Goal: Task Accomplishment & Management: Manage account settings

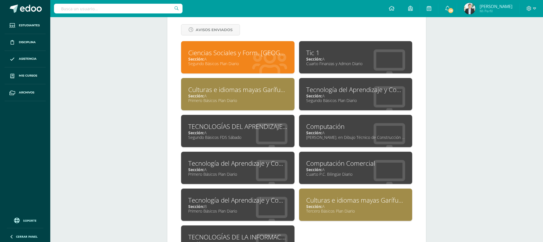
scroll to position [256, 0]
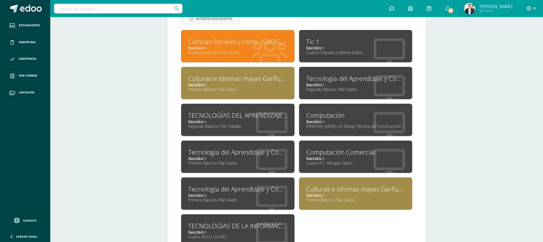
click at [209, 170] on div "Tecnología del Aprendizaje y Comunicación Sección: A Primero Básicos Plan Diario" at bounding box center [237, 156] width 113 height 32
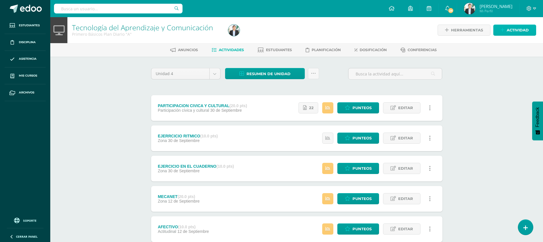
click at [502, 34] on link "Actividad" at bounding box center [514, 30] width 43 height 11
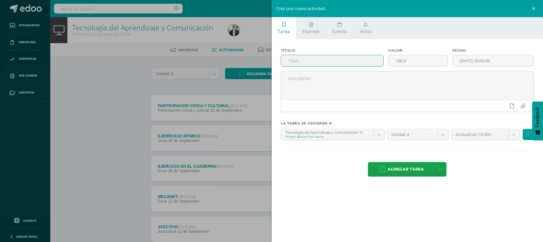
click at [350, 61] on input "text" at bounding box center [332, 60] width 102 height 11
type input "EVALUACION"
click at [417, 59] on input "100.0" at bounding box center [417, 60] width 59 height 11
type input "1"
type input "30"
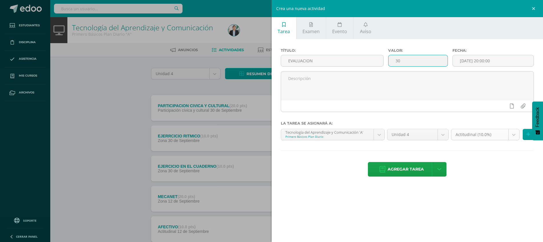
click at [487, 136] on body "Estudiantes Disciplina Asistencia Mis cursos Archivos Soporte Ayuda Reportar un…" at bounding box center [271, 140] width 543 height 280
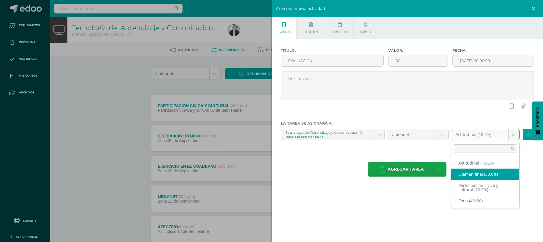
select select "67815"
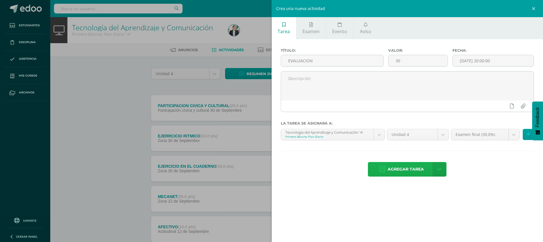
click at [402, 171] on span "Agregar tarea" at bounding box center [405, 169] width 36 height 14
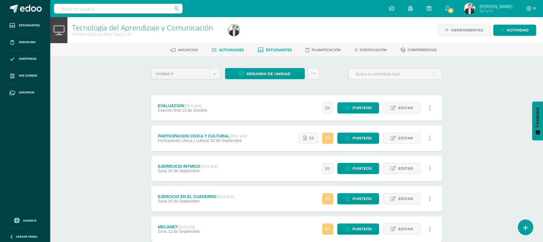
click at [284, 48] on span "Estudiantes" at bounding box center [279, 50] width 26 height 4
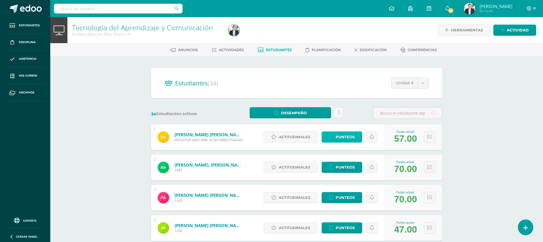
click at [341, 133] on span "Punteos" at bounding box center [344, 137] width 19 height 11
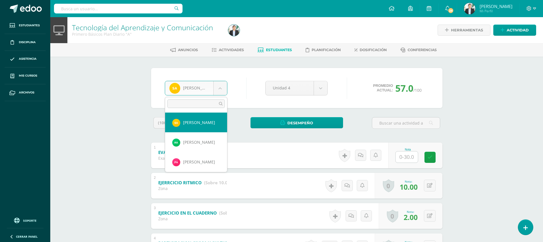
click at [211, 89] on body "Estudiantes Disciplina Asistencia Mis cursos Archivos Soporte Ayuda Reportar un…" at bounding box center [271, 178] width 543 height 357
type input "JERE"
select select "8581"
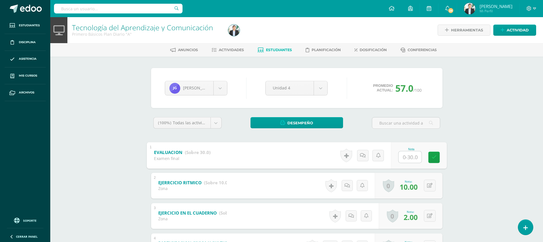
click at [410, 159] on input "text" at bounding box center [409, 156] width 23 height 11
type input "23"
click at [478, 166] on div "Tecnología del Aprendizaje y Comunicación Primero Básicos Plan Diario "A" Herra…" at bounding box center [296, 187] width 492 height 340
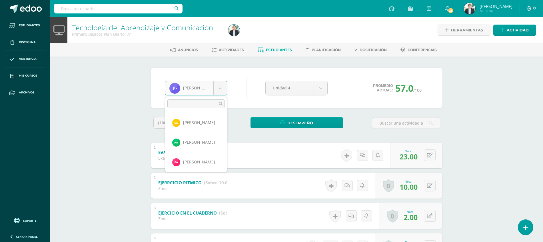
click at [196, 90] on body "Estudiantes Disciplina Asistencia Mis cursos Archivos Soporte Ayuda Reportar un…" at bounding box center [271, 178] width 543 height 357
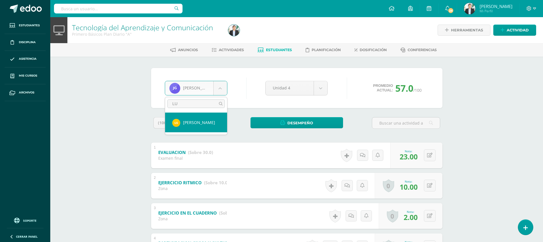
type input "LUI"
select select "8615"
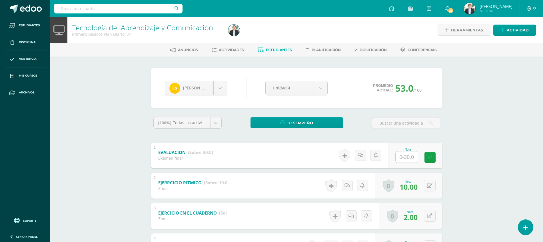
click at [410, 159] on input "text" at bounding box center [406, 156] width 22 height 11
type input "18"
click at [480, 147] on div "Tecnología del Aprendizaje y Comunicación Primero Básicos Plan Diario "A" Herra…" at bounding box center [296, 187] width 492 height 340
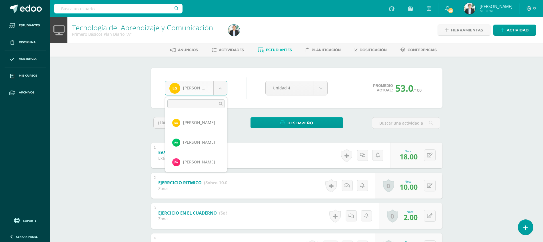
click at [205, 83] on body "Estudiantes Disciplina Asistencia Mis cursos Archivos Soporte Ayuda Reportar un…" at bounding box center [271, 178] width 543 height 357
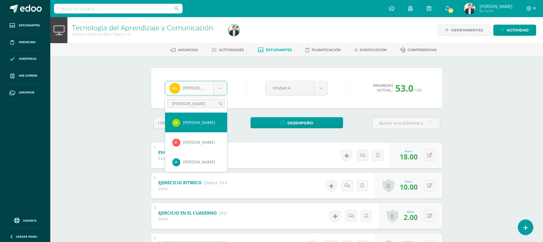
type input "JOST"
select select "8598"
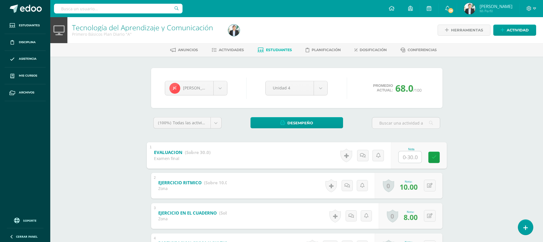
click at [414, 160] on input "text" at bounding box center [409, 156] width 23 height 11
type input "25"
click at [499, 155] on div "Tecnología del Aprendizaje y Comunicación Primero Básicos Plan Diario "A" Herra…" at bounding box center [296, 187] width 492 height 340
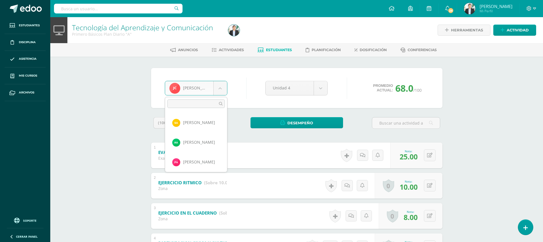
click at [215, 90] on body "Estudiantes Disciplina Asistencia Mis cursos Archivos Soporte Ayuda Reportar un…" at bounding box center [271, 178] width 543 height 357
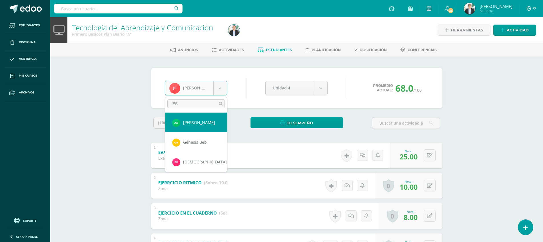
type input "ESD"
select select "8634"
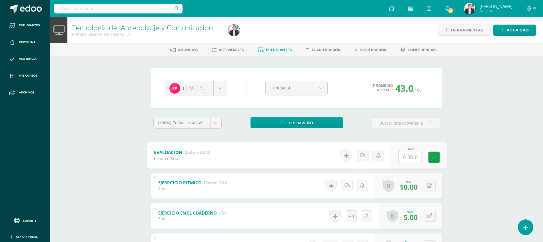
click at [410, 157] on input "text" at bounding box center [409, 156] width 23 height 11
type input "21"
click at [495, 150] on div "Tecnología del Aprendizaje y Comunicación Primero Básicos Plan Diario "A" Herra…" at bounding box center [296, 187] width 492 height 340
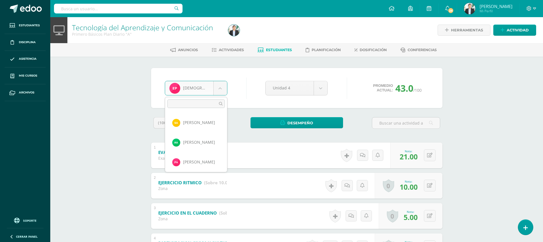
click at [208, 89] on body "Estudiantes Disciplina Asistencia Mis cursos Archivos Soporte Ayuda Reportar un…" at bounding box center [271, 178] width 543 height 357
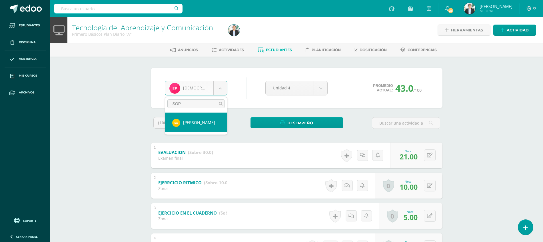
type input "SOPH"
select select "8578"
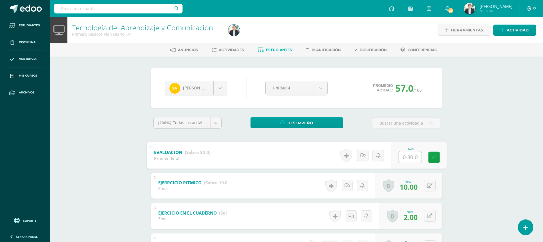
click at [406, 154] on input "text" at bounding box center [409, 156] width 23 height 11
type input "22"
click at [519, 163] on div "Tecnología del Aprendizaje y Comunicación Primero Básicos Plan Diario "A" Herra…" at bounding box center [296, 187] width 492 height 340
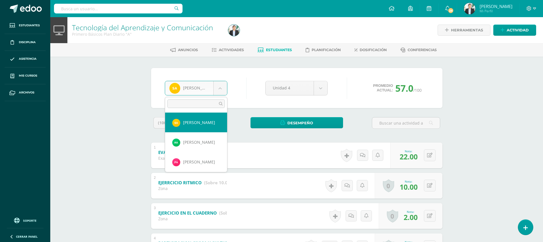
click at [200, 93] on body "Estudiantes Disciplina Asistencia Mis cursos Archivos Soporte Ayuda Reportar un…" at bounding box center [271, 178] width 543 height 357
type input "SHE"
select select "8601"
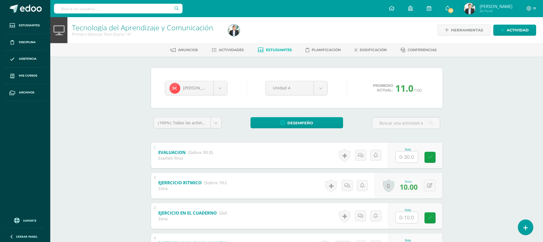
click at [405, 158] on input "text" at bounding box center [406, 156] width 22 height 11
type input "21"
drag, startPoint x: 499, startPoint y: 149, endPoint x: 548, endPoint y: 125, distance: 54.3
click at [543, 125] on html "Estudiantes Disciplina Asistencia Mis cursos Archivos Soporte Ayuda Reportar un…" at bounding box center [271, 178] width 543 height 357
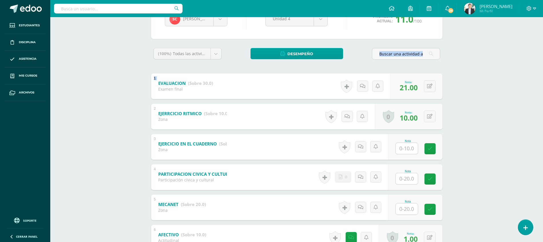
scroll to position [78, 0]
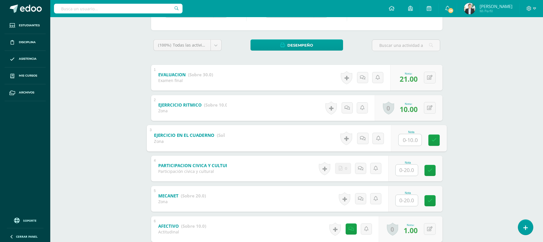
click at [409, 140] on input "text" at bounding box center [409, 139] width 23 height 11
type input "10"
click at [409, 171] on input "text" at bounding box center [409, 169] width 23 height 11
type input "20"
click at [406, 202] on input "text" at bounding box center [409, 199] width 23 height 11
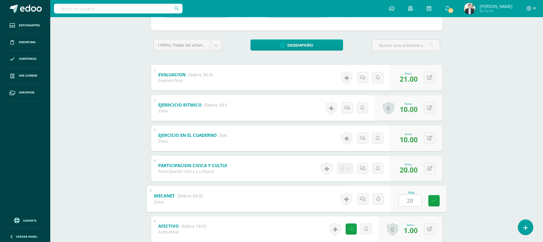
type input "20"
click at [465, 195] on div "Tecnología del Aprendizaje y Comunicación Primero Básicos Plan Diario "A" Herra…" at bounding box center [296, 109] width 492 height 340
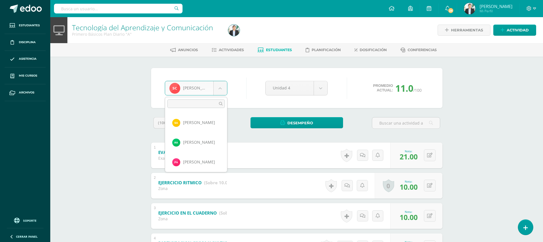
click at [185, 91] on body "Estudiantes Disciplina Asistencia Mis cursos Archivos Soporte Ayuda Reportar un…" at bounding box center [271, 178] width 543 height 357
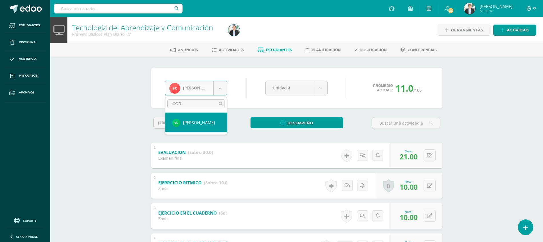
type input "CORA"
select select "8580"
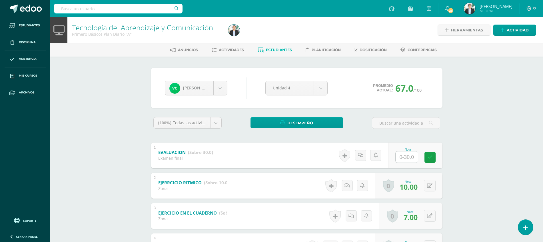
click at [409, 159] on input "text" at bounding box center [406, 156] width 22 height 11
type input "27"
click at [491, 162] on div "Tecnología del Aprendizaje y Comunicación Primero Básicos Plan Diario "A" Herra…" at bounding box center [296, 187] width 492 height 340
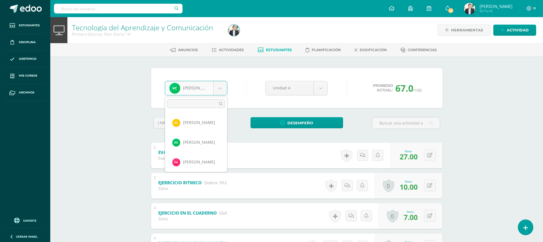
click at [217, 89] on body "Estudiantes Disciplina Asistencia Mis cursos Archivos Soporte Ayuda Reportar un…" at bounding box center [271, 178] width 543 height 357
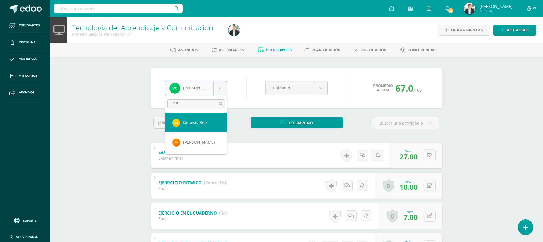
type input "GEN"
select select "8595"
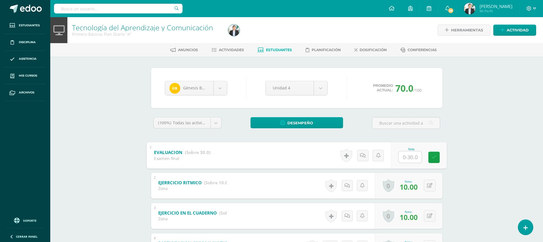
click at [412, 156] on input "text" at bounding box center [409, 156] width 23 height 11
type input "26"
click at [519, 143] on div "Tecnología del Aprendizaje y Comunicación Primero Básicos Plan Diario "A" Herra…" at bounding box center [296, 187] width 492 height 340
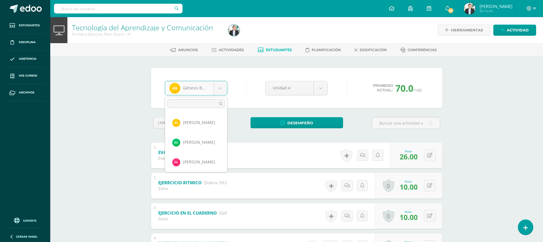
click at [200, 91] on body "Estudiantes Disciplina Asistencia Mis cursos Archivos Soporte Ayuda Reportar un…" at bounding box center [271, 178] width 543 height 357
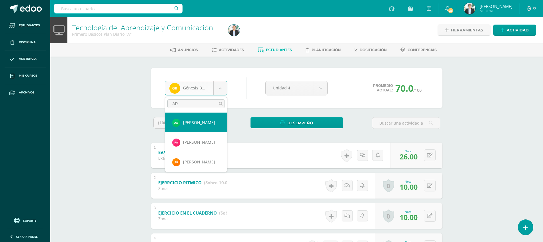
type input "ARA"
select select "8828"
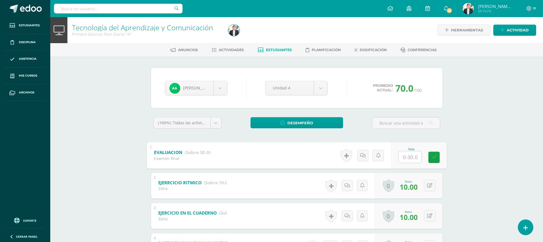
click at [413, 155] on input "text" at bounding box center [409, 156] width 23 height 11
type input "28"
click at [475, 126] on div "Tecnología del Aprendizaje y Comunicación Primero Básicos Plan Diario "A" Herra…" at bounding box center [296, 187] width 492 height 340
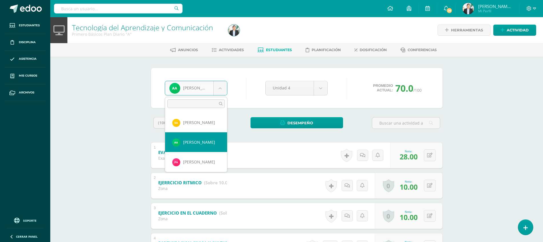
click at [189, 94] on body "Estudiantes Disciplina Asistencia Mis cursos Archivos Soporte Ayuda Reportar un…" at bounding box center [271, 178] width 543 height 357
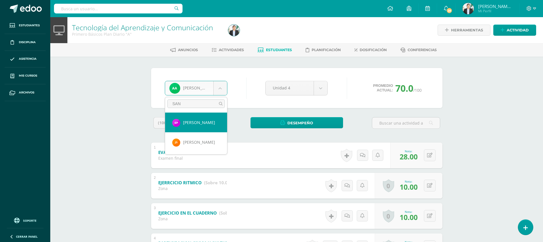
type input "SANT"
select select "8826"
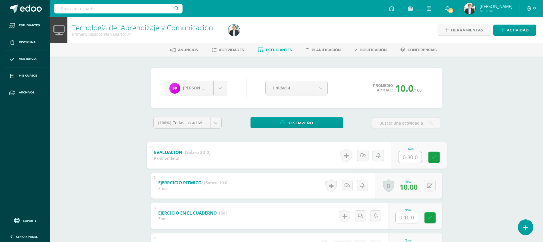
click at [411, 153] on input "text" at bounding box center [409, 156] width 23 height 11
type input "17"
click at [488, 135] on div "Tecnología del Aprendizaje y Comunicación Primero Básicos Plan Diario "A" Herra…" at bounding box center [296, 187] width 492 height 340
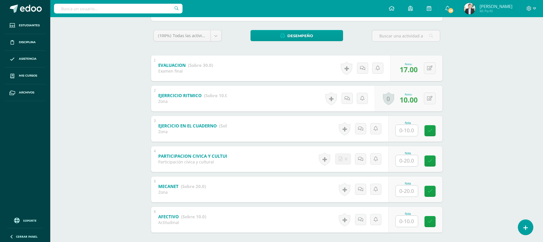
scroll to position [90, 0]
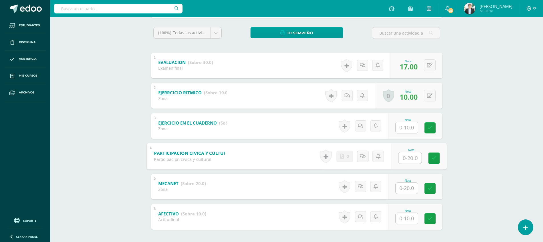
click at [415, 162] on input "text" at bounding box center [409, 157] width 23 height 11
type input "20"
click at [411, 190] on input "text" at bounding box center [409, 187] width 23 height 11
type input "10"
click at [410, 219] on input "text" at bounding box center [409, 217] width 23 height 11
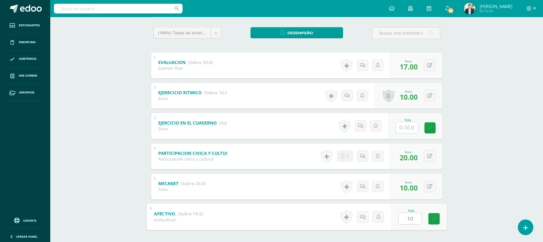
type input "10"
click at [414, 130] on input "text" at bounding box center [409, 127] width 23 height 11
type input "10"
click at [472, 139] on div "Tecnología del Aprendizaje y Comunicación Primero Básicos Plan Diario "A" Herra…" at bounding box center [296, 97] width 492 height 340
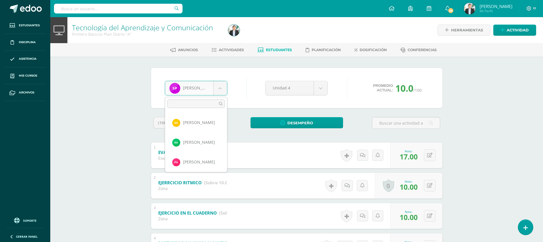
click at [217, 91] on body "Estudiantes Disciplina Asistencia Mis cursos Archivos Soporte Ayuda Reportar un…" at bounding box center [271, 178] width 543 height 357
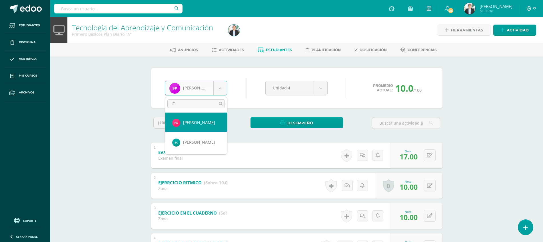
type input "FR"
select select "8592"
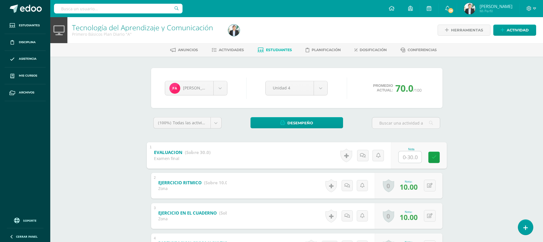
click at [410, 154] on input "text" at bounding box center [409, 156] width 23 height 11
type input "22"
click at [475, 120] on div "Tecnología del Aprendizaje y Comunicación Primero Básicos Plan Diario "A" Herra…" at bounding box center [296, 187] width 492 height 340
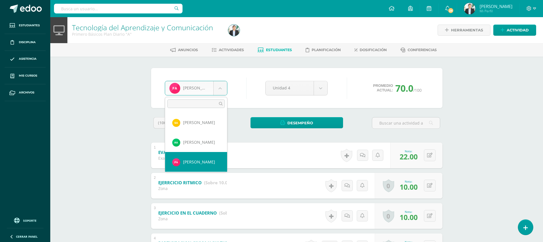
click at [197, 92] on body "Estudiantes Disciplina Asistencia Mis cursos Archivos Soporte Ayuda Reportar un…" at bounding box center [271, 178] width 543 height 357
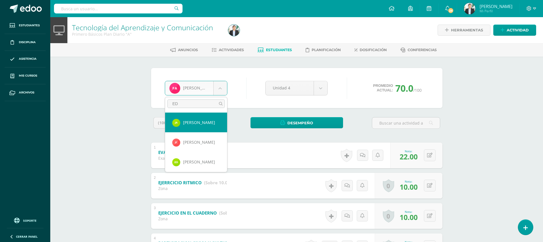
type input "EDG"
select select "8607"
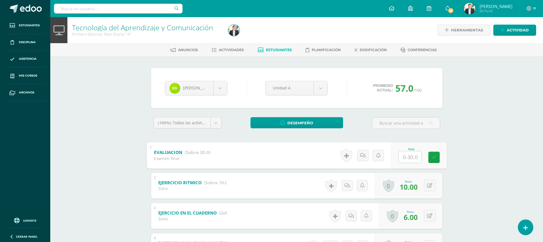
click at [409, 160] on input "text" at bounding box center [409, 156] width 23 height 11
type input "20"
click at [463, 133] on div "Tecnología del Aprendizaje y Comunicación Primero Básicos Plan Diario "A" Herra…" at bounding box center [296, 187] width 492 height 340
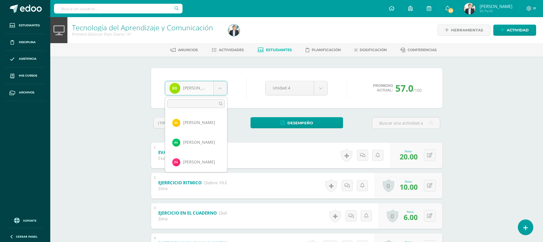
click at [216, 89] on body "Estudiantes Disciplina Asistencia Mis cursos Archivos Soporte Ayuda Reportar un…" at bounding box center [271, 178] width 543 height 357
type input "SE"
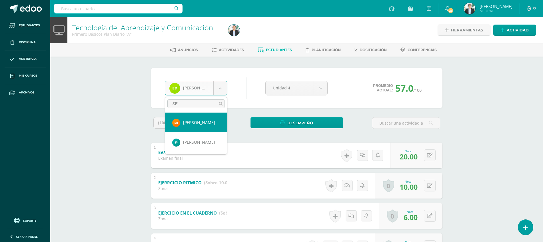
select select "8594"
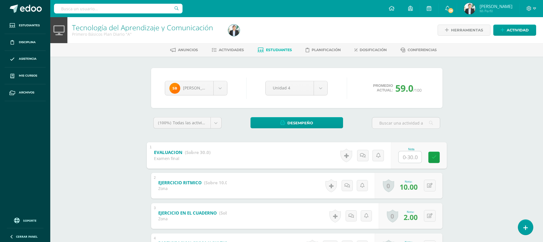
click at [411, 158] on input "text" at bounding box center [409, 156] width 23 height 11
type input "28"
click at [497, 131] on div "Tecnología del Aprendizaje y Comunicación Primero Básicos Plan Diario "A" Herra…" at bounding box center [296, 187] width 492 height 340
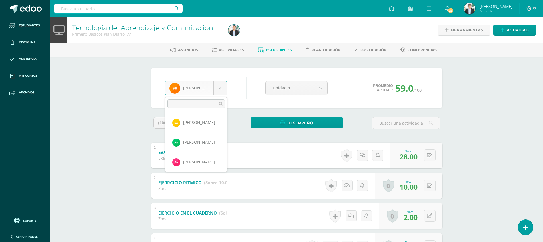
click at [204, 89] on body "Estudiantes Disciplina Asistencia Mis cursos Archivos Soporte Ayuda Reportar un…" at bounding box center [271, 178] width 543 height 357
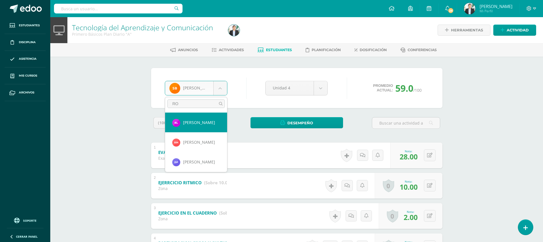
type input "ROS"
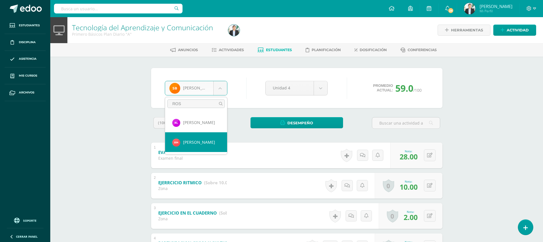
select select "8626"
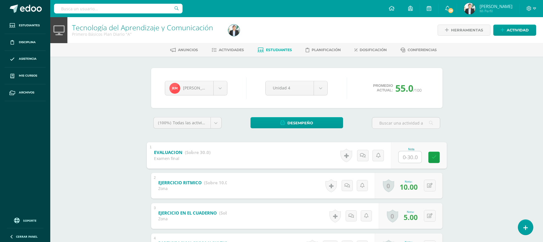
click at [411, 157] on input "text" at bounding box center [409, 156] width 23 height 11
type input "18"
click at [483, 141] on div "Tecnología del Aprendizaje y Comunicación Primero Básicos Plan Diario "A" Herra…" at bounding box center [296, 187] width 492 height 340
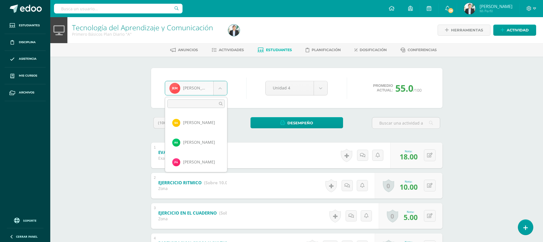
click at [195, 87] on body "Estudiantes Disciplina Asistencia Mis cursos Archivos Soporte Ayuda Reportar un…" at bounding box center [271, 178] width 543 height 357
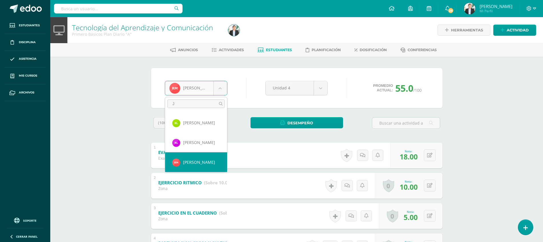
scroll to position [0, 0]
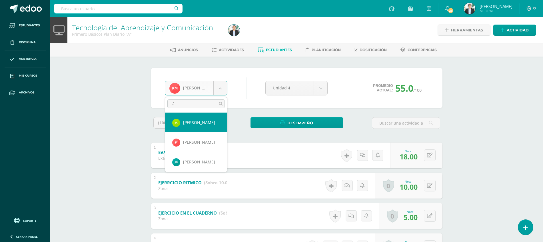
type input "[PERSON_NAME]"
select select "8588"
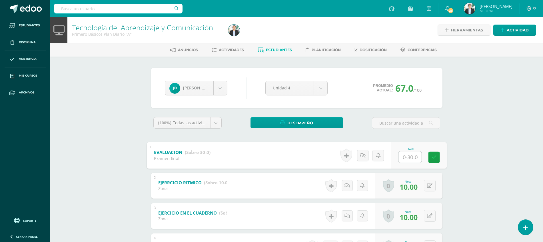
click at [411, 156] on input "text" at bounding box center [409, 156] width 23 height 11
type input "23"
click at [505, 134] on div "Tecnología del Aprendizaje y Comunicación Primero Básicos Plan Diario "A" Herra…" at bounding box center [296, 187] width 492 height 340
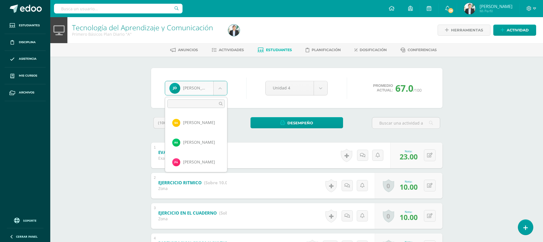
click at [192, 90] on body "Estudiantes Disciplina Asistencia Mis cursos Archivos Soporte Ayuda Reportar un…" at bounding box center [271, 178] width 543 height 357
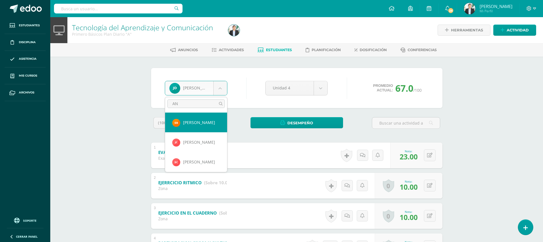
type input "ANA"
select select "8579"
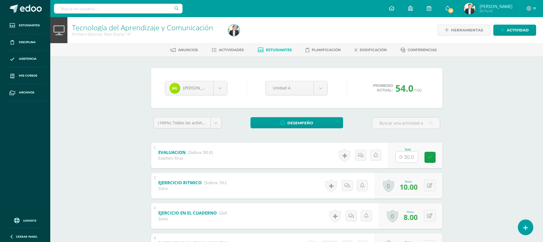
click at [410, 153] on input "text" at bounding box center [406, 156] width 22 height 11
type input "22"
click at [455, 136] on div "Tecnología del Aprendizaje y Comunicación Primero Básicos Plan Diario "A" Herra…" at bounding box center [296, 187] width 492 height 340
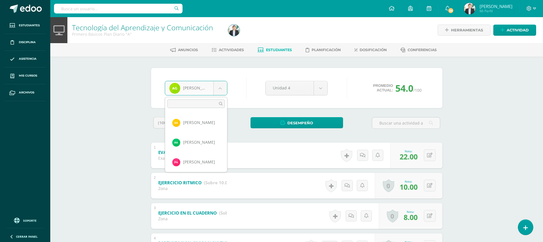
click at [200, 87] on body "Estudiantes Disciplina Asistencia Mis cursos Archivos Soporte Ayuda Reportar un…" at bounding box center [271, 178] width 543 height 357
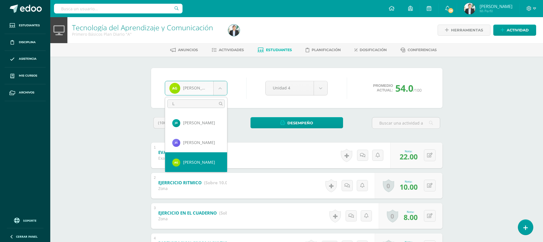
scroll to position [0, 0]
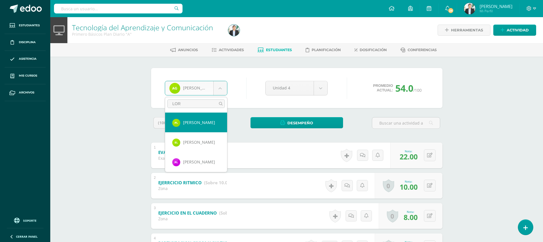
type input "LORE"
select select "8623"
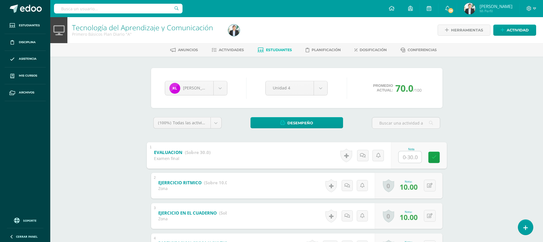
click at [411, 156] on input "text" at bounding box center [409, 156] width 23 height 11
type input "23"
click at [479, 136] on div "Tecnología del Aprendizaje y Comunicación Primero Básicos Plan Diario "A" Herra…" at bounding box center [296, 187] width 492 height 340
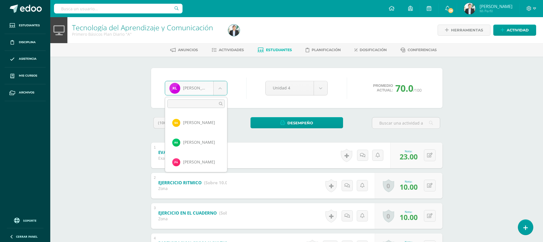
click at [206, 89] on body "Estudiantes Disciplina Asistencia Mis cursos Archivos Soporte Ayuda Reportar un…" at bounding box center [271, 178] width 543 height 357
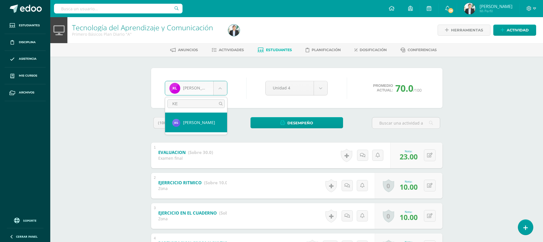
type input "KEV"
select select "8613"
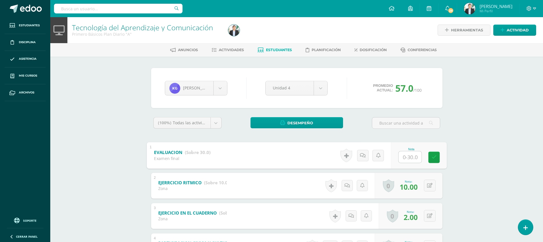
click at [404, 159] on input "text" at bounding box center [409, 156] width 23 height 11
type input "19"
click at [495, 139] on div "Tecnología del Aprendizaje y Comunicación Primero Básicos Plan Diario "A" Herra…" at bounding box center [296, 187] width 492 height 340
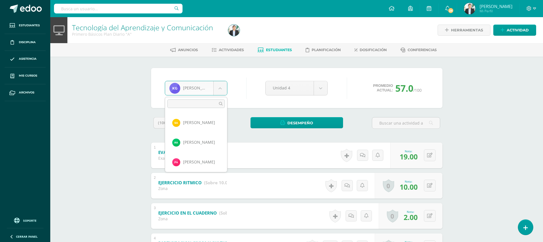
click at [219, 93] on body "Estudiantes Disciplina Asistencia Mis cursos Archivos Soporte Ayuda Reportar un…" at bounding box center [271, 178] width 543 height 357
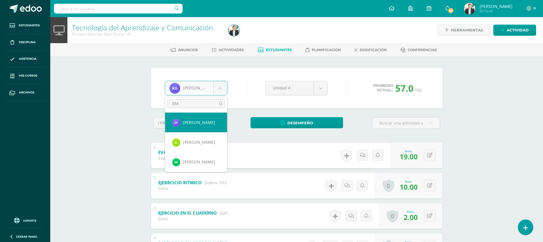
type input "EME"
select select "8583"
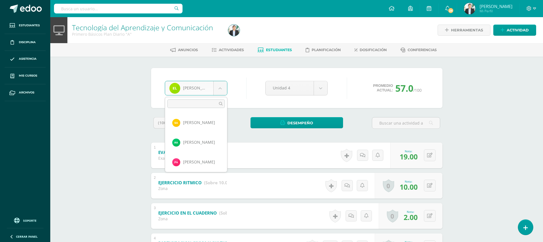
scroll to position [374, 0]
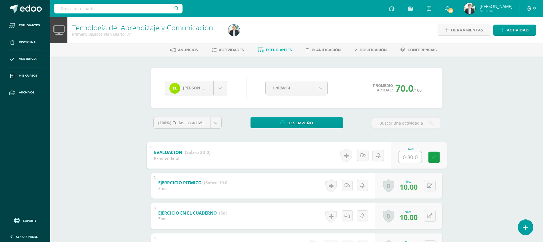
click at [412, 157] on input "text" at bounding box center [409, 156] width 23 height 11
type input "22"
click at [469, 139] on div "Tecnología del Aprendizaje y Comunicación Primero Básicos Plan Diario "A" Herra…" at bounding box center [296, 187] width 492 height 340
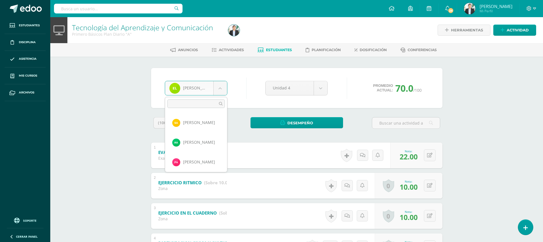
click at [225, 90] on body "Estudiantes Disciplina Asistencia Mis cursos Archivos Soporte Ayuda Reportar un…" at bounding box center [271, 178] width 543 height 357
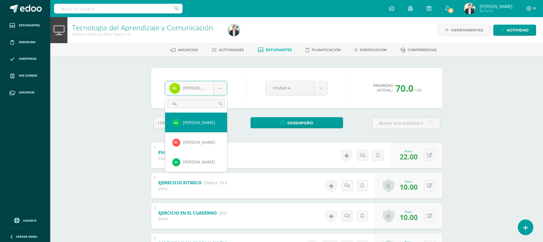
type input "ALI"
select select "8585"
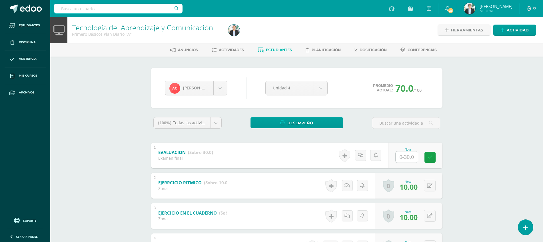
click at [403, 159] on input "text" at bounding box center [406, 156] width 22 height 11
type input "26"
click at [451, 148] on div "[PERSON_NAME] [PERSON_NAME] [PERSON_NAME] [PERSON_NAME] [PERSON_NAME] [PERSON_N…" at bounding box center [297, 207] width 314 height 301
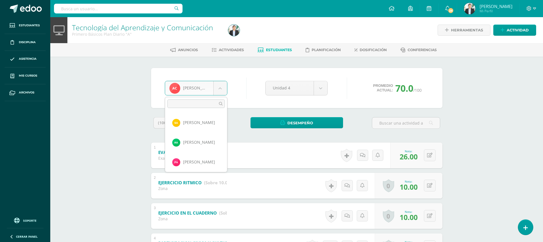
click at [203, 89] on body "Estudiantes Disciplina Asistencia Mis cursos Archivos Soporte Ayuda Reportar un…" at bounding box center [271, 178] width 543 height 357
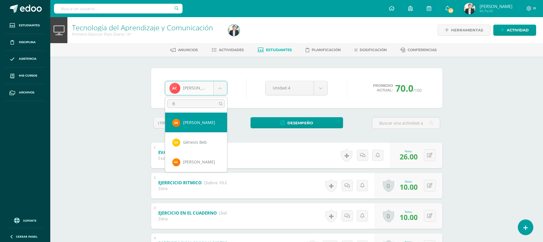
type input "BR"
select select "8584"
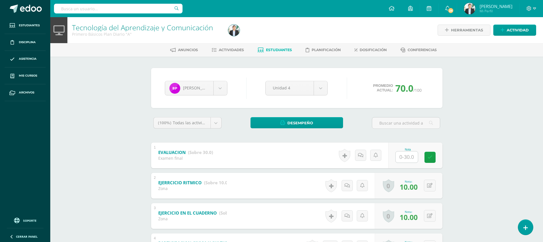
click at [414, 154] on input "text" at bounding box center [406, 156] width 22 height 11
type input "22"
click at [474, 135] on div "Tecnología del Aprendizaje y Comunicación Primero Básicos Plan Diario "A" Herra…" at bounding box center [296, 187] width 492 height 340
click at [219, 90] on body "Estudiantes Disciplina Asistencia Mis cursos Archivos Soporte Ayuda Reportar un…" at bounding box center [271, 178] width 543 height 357
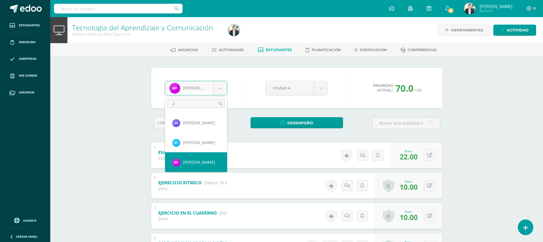
scroll to position [0, 0]
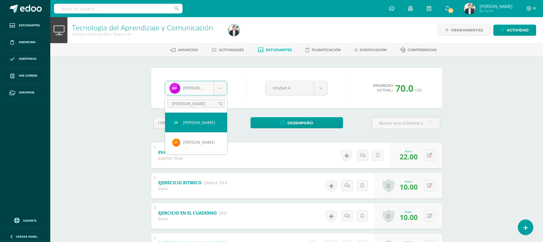
type input "JAN"
select select "9206"
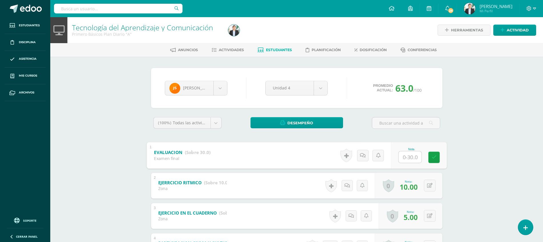
click at [411, 153] on input "text" at bounding box center [409, 156] width 23 height 11
type input "25"
click at [465, 143] on div "Tecnología del Aprendizaje y Comunicación Primero Básicos Plan Diario "A" Herra…" at bounding box center [296, 187] width 492 height 340
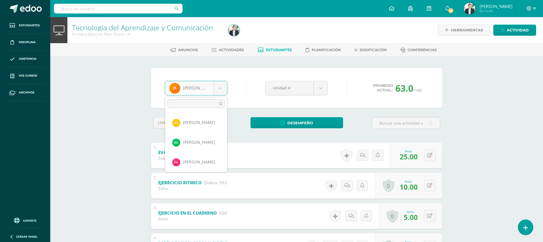
scroll to position [591, 0]
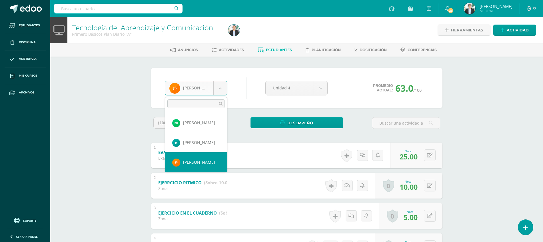
click at [207, 87] on body "Estudiantes Disciplina Asistencia Mis cursos Archivos Soporte Ayuda Reportar un…" at bounding box center [271, 178] width 543 height 357
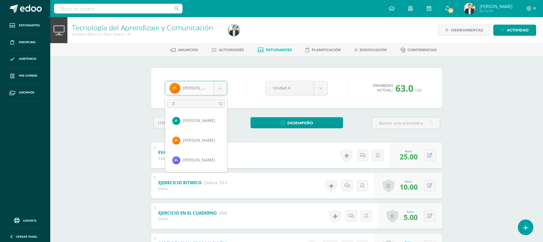
scroll to position [0, 0]
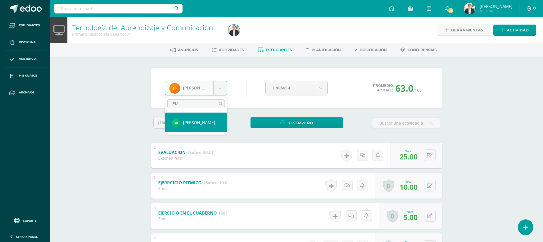
type input "[PERSON_NAME]"
select select "8586"
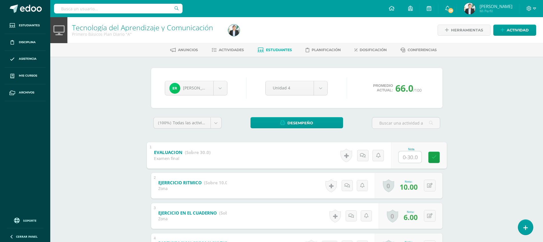
click at [401, 156] on input "text" at bounding box center [409, 156] width 23 height 11
type input "23"
click at [484, 121] on div "Tecnología del Aprendizaje y Comunicación Primero Básicos Plan Diario "A" Herra…" at bounding box center [296, 187] width 492 height 340
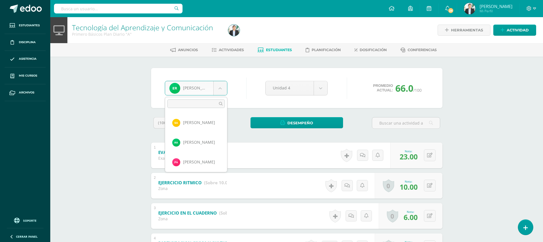
click at [220, 85] on body "Estudiantes Disciplina Asistencia Mis cursos Archivos Soporte Ayuda Reportar un…" at bounding box center [271, 178] width 543 height 357
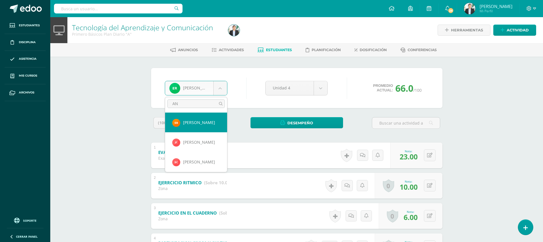
type input "ANG"
select select "8582"
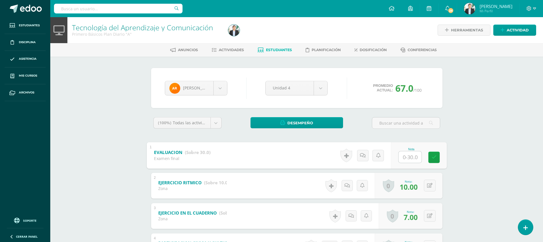
click at [411, 161] on input "text" at bounding box center [409, 156] width 23 height 11
type input "20"
click at [483, 127] on div "Tecnología del Aprendizaje y Comunicación Primero Básicos Plan Diario "A" Herra…" at bounding box center [296, 187] width 492 height 340
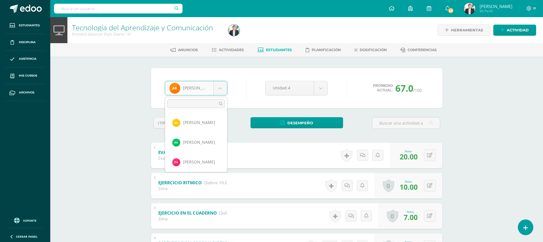
click at [222, 84] on body "Estudiantes Disciplina Asistencia Mis cursos Archivos Soporte Ayuda Reportar un…" at bounding box center [271, 178] width 543 height 357
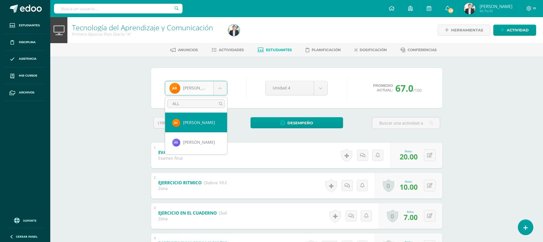
type input "ALLI"
select select "8608"
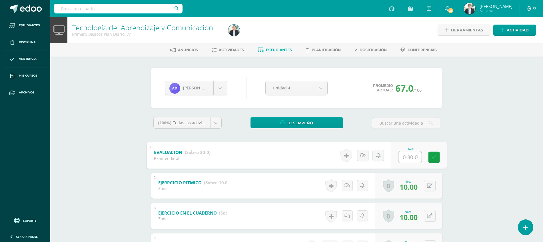
click at [410, 160] on input "text" at bounding box center [409, 156] width 23 height 11
type input "14"
click at [470, 148] on div "Tecnología del Aprendizaje y Comunicación Primero Básicos Plan Diario "A" Herra…" at bounding box center [296, 187] width 492 height 340
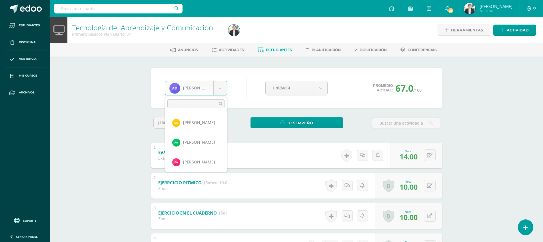
click at [198, 89] on body "Estudiantes Disciplina Asistencia Mis cursos Archivos Soporte Ayuda Reportar un…" at bounding box center [271, 178] width 543 height 357
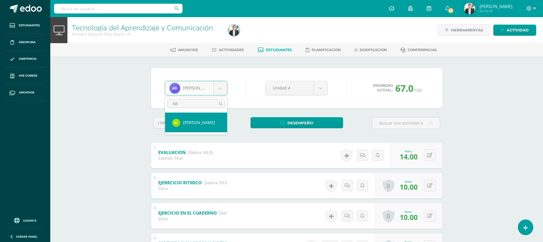
type input "A"
type input "SOL"
select select "8642"
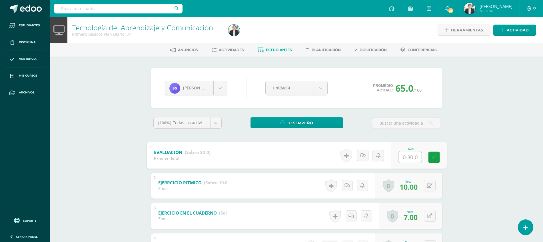
click at [408, 157] on input "text" at bounding box center [409, 156] width 23 height 11
type input "23"
click at [498, 106] on div "Tecnología del Aprendizaje y Comunicación Primero Básicos Plan Diario "A" Herra…" at bounding box center [296, 187] width 492 height 340
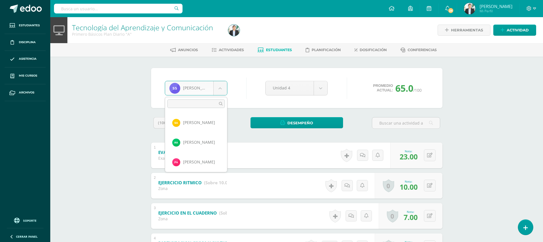
click at [215, 87] on body "Estudiantes Disciplina Asistencia Mis cursos Archivos Soporte Ayuda Reportar un…" at bounding box center [271, 178] width 543 height 357
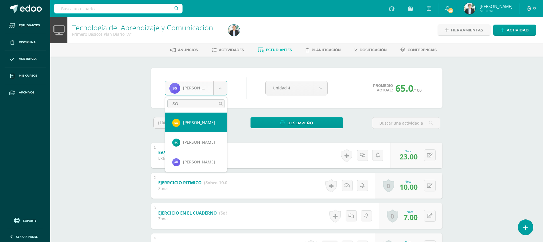
type input "SOF"
select select "8605"
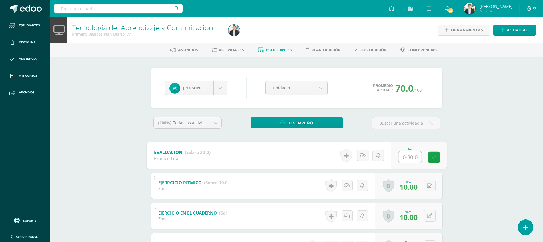
click at [411, 154] on input "text" at bounding box center [409, 156] width 23 height 11
type input "30"
click at [490, 126] on div "Tecnología del Aprendizaje y Comunicación Primero Básicos Plan Diario "A" Herra…" at bounding box center [296, 187] width 492 height 340
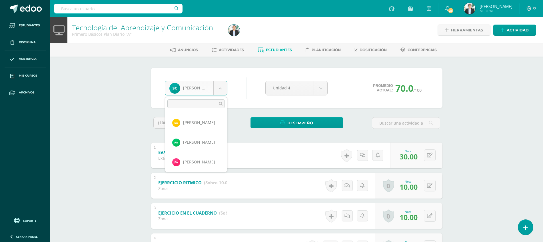
click at [222, 82] on body "Estudiantes Disciplina Asistencia Mis cursos Archivos Soporte Ayuda Reportar un…" at bounding box center [271, 178] width 543 height 357
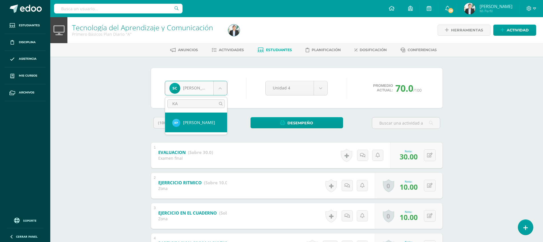
type input "KAR"
select select "8827"
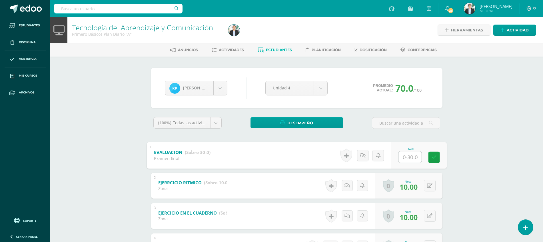
click at [409, 157] on input "text" at bounding box center [409, 156] width 23 height 11
type input "25"
click at [464, 149] on div "Tecnología del Aprendizaje y Comunicación Primero Básicos Plan Diario "A" Herra…" at bounding box center [296, 187] width 492 height 340
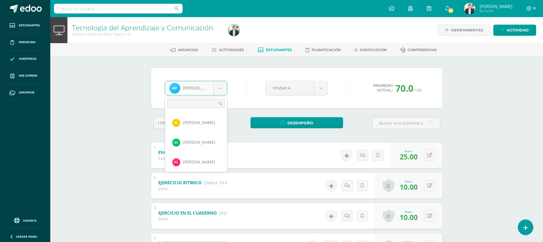
click at [220, 88] on body "Estudiantes Disciplina Asistencia Mis cursos Archivos Soporte Ayuda Reportar un…" at bounding box center [271, 178] width 543 height 357
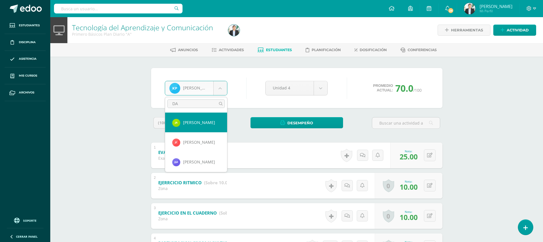
type input "DAN"
select select "8632"
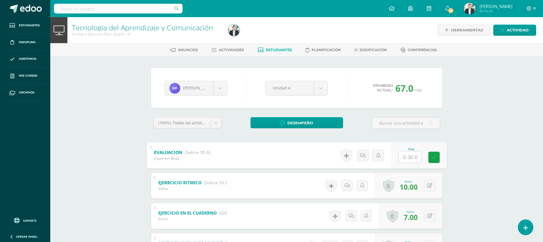
click at [408, 158] on input "text" at bounding box center [409, 156] width 23 height 11
type input "25"
click at [458, 142] on div "Tecnología del Aprendizaje y Comunicación Primero Básicos Plan Diario "A" Herra…" at bounding box center [296, 187] width 492 height 340
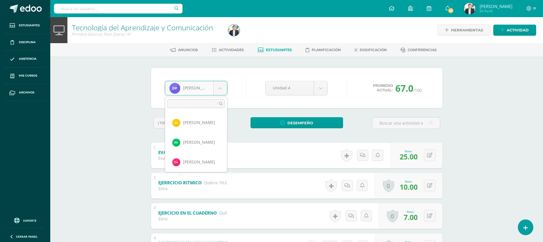
click at [199, 89] on body "Estudiantes Disciplina Asistencia Mis cursos Archivos Soporte Ayuda Reportar un…" at bounding box center [271, 178] width 543 height 357
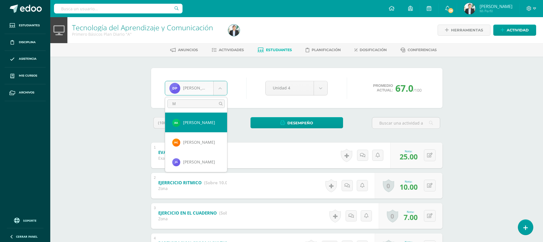
type input "MA"
select select "8587"
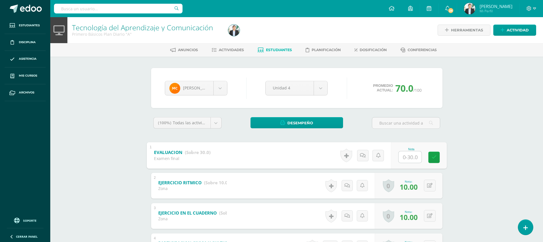
click at [415, 160] on input "text" at bounding box center [409, 156] width 23 height 11
type input "27"
click at [470, 148] on div "Tecnología del Aprendizaje y Comunicación Primero Básicos Plan Diario "A" Herra…" at bounding box center [296, 187] width 492 height 340
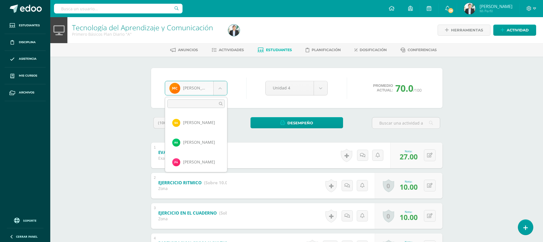
click at [214, 82] on body "Estudiantes Disciplina Asistencia Mis cursos Archivos Soporte Ayuda Reportar un…" at bounding box center [271, 178] width 543 height 357
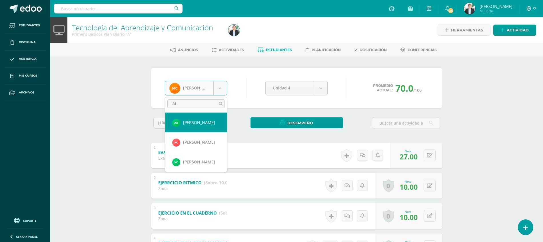
type input "ALL"
select select "8606"
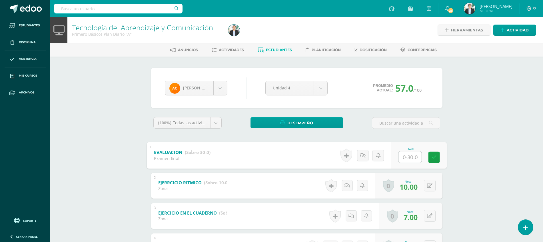
click at [407, 156] on input "text" at bounding box center [409, 156] width 23 height 11
type input "14"
click at [531, 155] on div "Tecnología del Aprendizaje y Comunicación Primero Básicos Plan Diario "A" Herra…" at bounding box center [296, 187] width 492 height 340
click at [273, 48] on span "Estudiantes" at bounding box center [279, 50] width 26 height 4
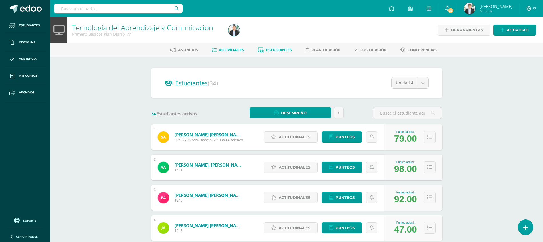
click at [240, 50] on span "Actividades" at bounding box center [231, 50] width 25 height 4
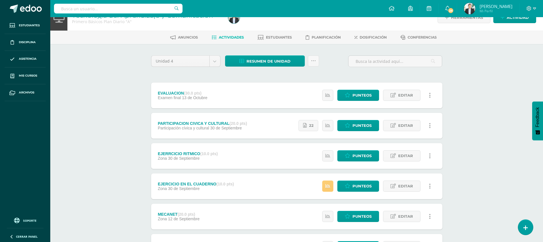
scroll to position [13, 0]
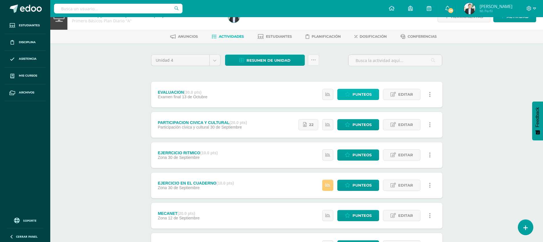
click at [355, 91] on span "Punteos" at bounding box center [361, 94] width 19 height 11
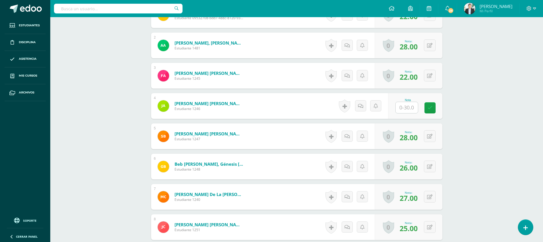
scroll to position [196, 0]
click at [403, 110] on input "text" at bounding box center [409, 107] width 23 height 11
type input "15"
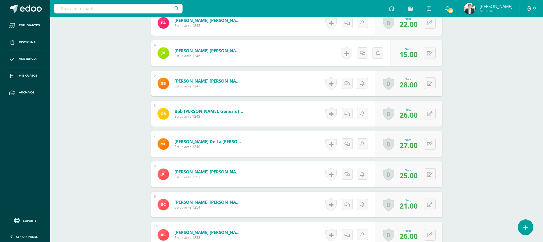
scroll to position [220, 0]
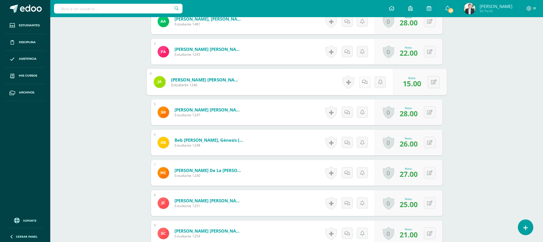
click at [362, 83] on icon at bounding box center [365, 81] width 6 height 5
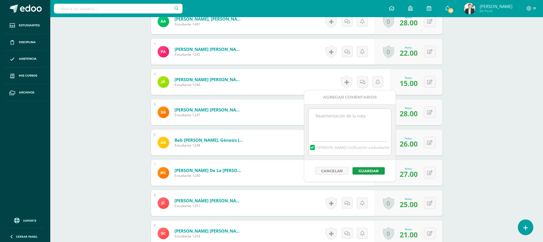
click at [338, 122] on textarea at bounding box center [349, 123] width 83 height 29
drag, startPoint x: 370, startPoint y: 119, endPoint x: 303, endPoint y: 120, distance: 66.8
type textarea "EVALUACION SIN NOMBRE"
click at [360, 168] on button "Guardar" at bounding box center [368, 170] width 32 height 7
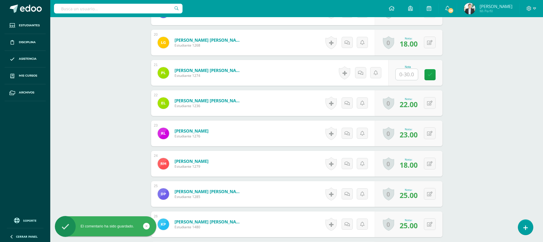
scroll to position [755, 0]
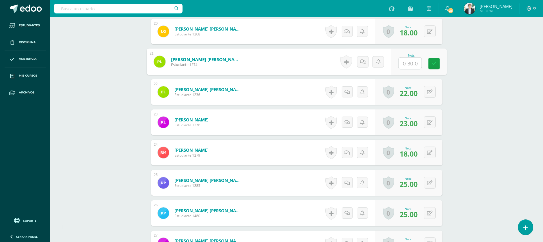
click at [404, 63] on input "text" at bounding box center [409, 63] width 23 height 11
type input "15"
click at [367, 62] on link at bounding box center [362, 61] width 11 height 11
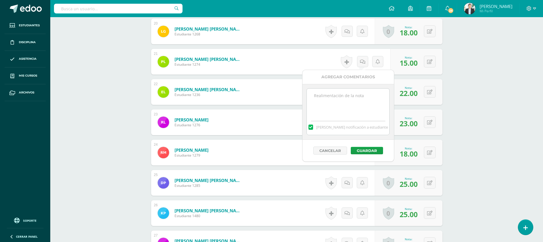
click at [357, 89] on textarea at bounding box center [348, 103] width 83 height 29
paste textarea "EVALUACION SIN NOMBRE"
click at [373, 151] on button "Guardar" at bounding box center [367, 150] width 32 height 7
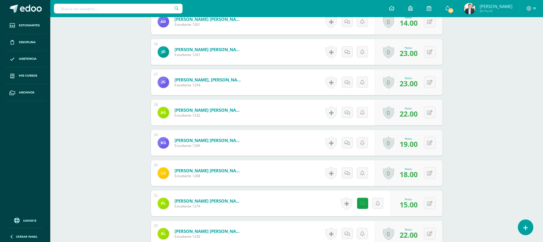
scroll to position [616, 0]
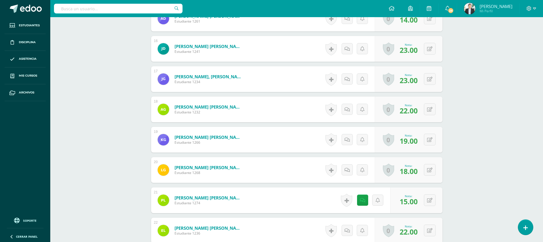
click at [463, 74] on div "Tecnología del Aprendizaje y Comunicación Primero Básicos Plan Diario "A" Herra…" at bounding box center [296, 36] width 492 height 1271
click at [361, 201] on link at bounding box center [364, 199] width 11 height 11
click at [347, 230] on textarea "EVALUACION SIN NOMBRE" at bounding box center [349, 241] width 83 height 29
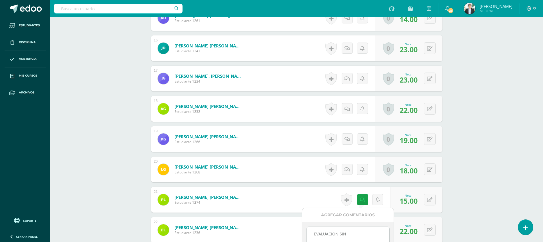
scroll to position [622, 0]
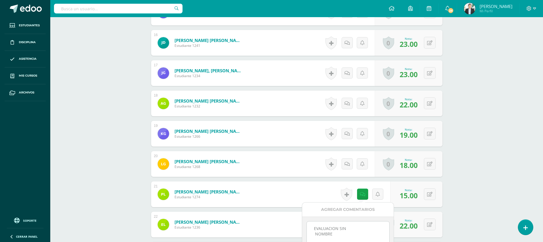
type textarea "EVALUACION SIN NOMBRE"
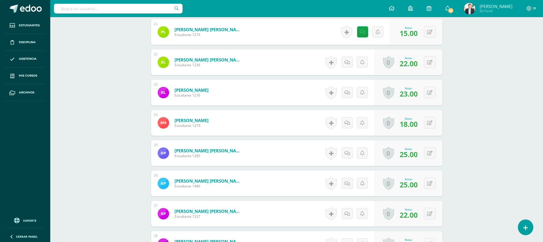
click at [358, 30] on div "Historial de actividad No hay historial para esta actividad" at bounding box center [366, 32] width 53 height 27
click at [361, 34] on link at bounding box center [364, 31] width 11 height 11
